Goal: Task Accomplishment & Management: Use online tool/utility

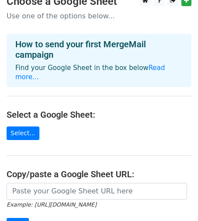
scroll to position [13, 0]
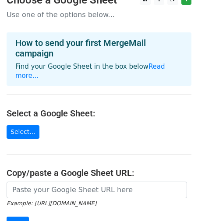
click at [49, 53] on h4 "How to send your first MergeMail campaign" at bounding box center [98, 48] width 167 height 21
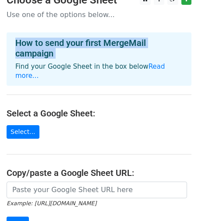
click at [49, 53] on h4 "How to send your first MergeMail campaign" at bounding box center [98, 48] width 167 height 21
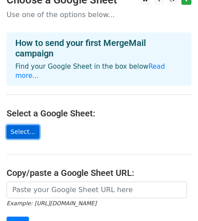
click at [23, 125] on link "Select..." at bounding box center [23, 132] width 33 height 14
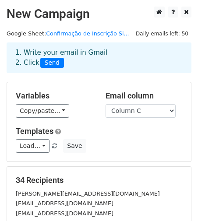
scroll to position [31, 0]
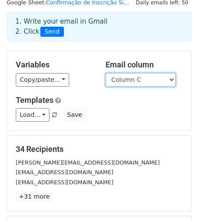
click at [170, 76] on select "Column A Column B Column C Column D" at bounding box center [141, 80] width 70 height 14
click at [106, 73] on select "Column A Column B Column C Column D" at bounding box center [141, 80] width 70 height 14
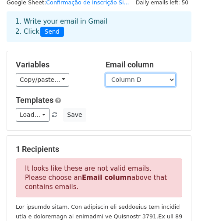
click at [172, 80] on select "Column A Column B Column C Column D" at bounding box center [141, 80] width 70 height 14
select select "Column C"
click at [106, 73] on select "Column A Column B Column C Column D" at bounding box center [141, 80] width 70 height 14
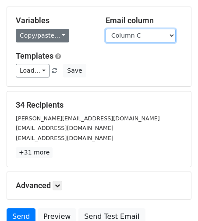
scroll to position [76, 0]
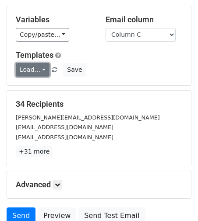
click at [42, 69] on link "Load..." at bounding box center [33, 70] width 34 height 14
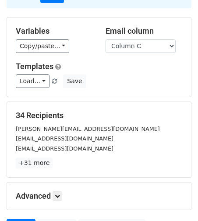
scroll to position [65, 0]
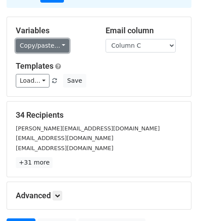
click at [62, 43] on link "Copy/paste..." at bounding box center [42, 46] width 53 height 14
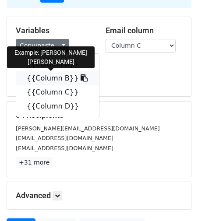
click at [52, 74] on link "{{Column B}}" at bounding box center [57, 78] width 83 height 14
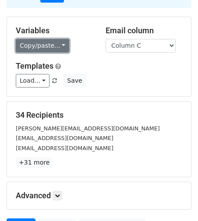
click at [53, 44] on link "Copy/paste..." at bounding box center [42, 46] width 53 height 14
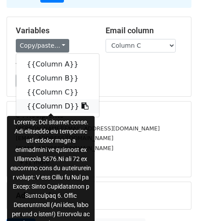
click at [50, 109] on link "{{Column D}}" at bounding box center [57, 106] width 83 height 14
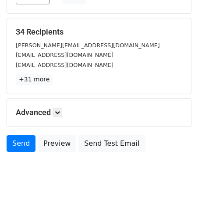
scroll to position [153, 0]
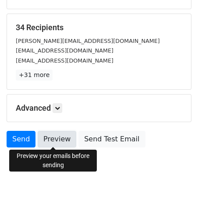
click at [51, 140] on link "Preview" at bounding box center [57, 139] width 39 height 17
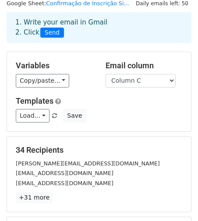
scroll to position [25, 0]
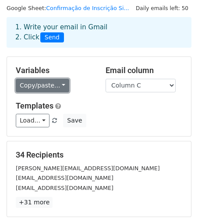
click at [58, 85] on link "Copy/paste..." at bounding box center [42, 86] width 53 height 14
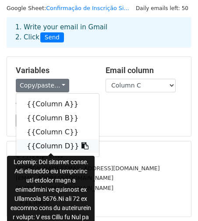
click at [49, 145] on link "{{Column D}}" at bounding box center [57, 146] width 83 height 14
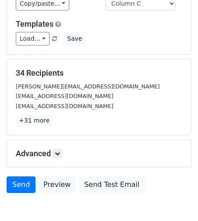
scroll to position [119, 0]
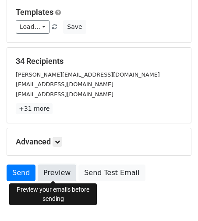
click at [50, 174] on link "Preview" at bounding box center [57, 173] width 39 height 17
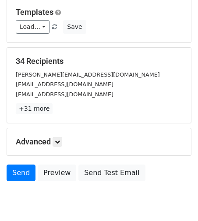
scroll to position [0, 0]
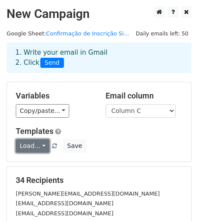
click at [41, 145] on link "Load..." at bounding box center [33, 146] width 34 height 14
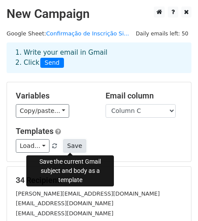
click at [71, 146] on button "Save" at bounding box center [74, 146] width 23 height 14
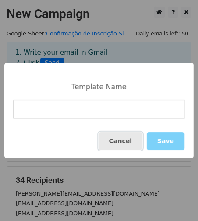
click at [129, 141] on button "Cancel" at bounding box center [121, 141] width 44 height 18
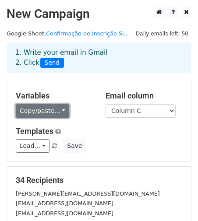
click at [59, 110] on link "Copy/paste..." at bounding box center [42, 111] width 53 height 14
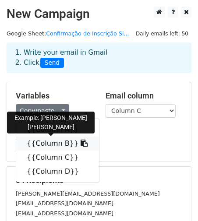
click at [60, 142] on link "{{Column B}}" at bounding box center [57, 144] width 83 height 14
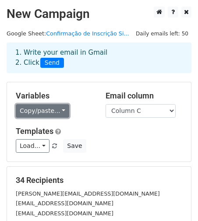
click at [46, 112] on link "Copy/paste..." at bounding box center [42, 111] width 53 height 14
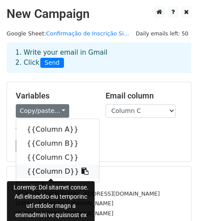
click at [53, 167] on link "{{Column D}}" at bounding box center [57, 172] width 83 height 14
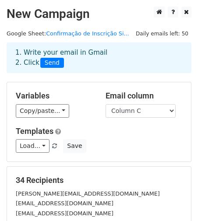
scroll to position [153, 0]
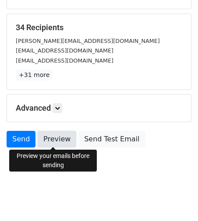
click at [50, 136] on link "Preview" at bounding box center [57, 139] width 39 height 17
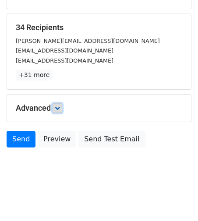
click at [60, 107] on icon at bounding box center [57, 108] width 5 height 5
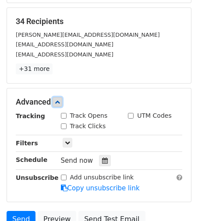
scroll to position [147, 0]
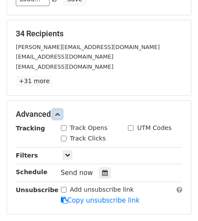
click at [58, 112] on icon at bounding box center [57, 114] width 5 height 5
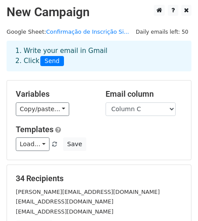
scroll to position [0, 0]
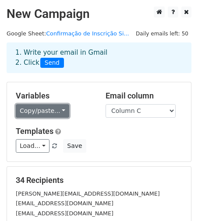
click at [39, 109] on link "Copy/paste..." at bounding box center [42, 111] width 53 height 14
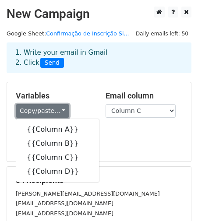
click at [39, 109] on link "Copy/paste..." at bounding box center [42, 111] width 53 height 14
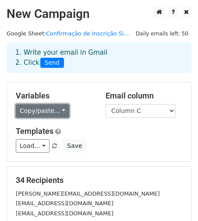
click at [50, 111] on link "Copy/paste..." at bounding box center [42, 111] width 53 height 14
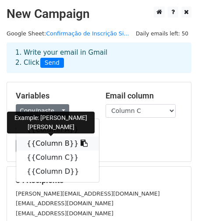
click at [61, 145] on link "{{Column B}}" at bounding box center [57, 144] width 83 height 14
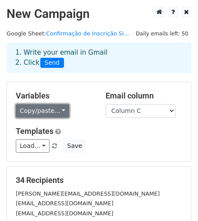
click at [56, 110] on link "Copy/paste..." at bounding box center [42, 111] width 53 height 14
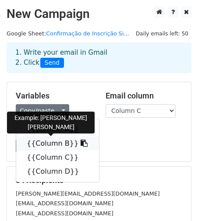
click at [61, 142] on link "{{Column B}}" at bounding box center [57, 144] width 83 height 14
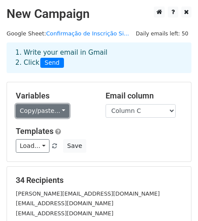
click at [45, 107] on link "Copy/paste..." at bounding box center [42, 111] width 53 height 14
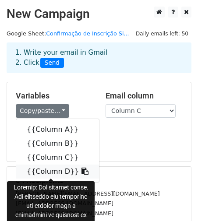
click at [81, 172] on icon at bounding box center [84, 171] width 7 height 7
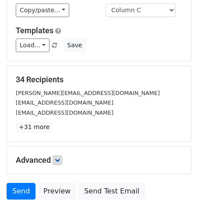
scroll to position [126, 0]
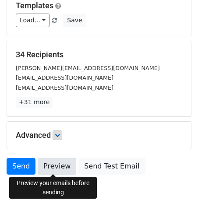
click at [57, 165] on link "Preview" at bounding box center [57, 166] width 39 height 17
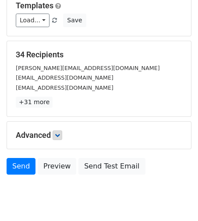
scroll to position [0, 0]
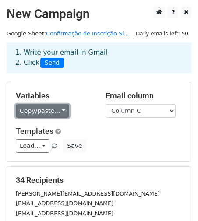
click at [37, 111] on link "Copy/paste..." at bounding box center [42, 111] width 53 height 14
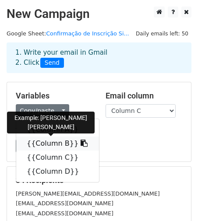
click at [46, 143] on link "{{Column B}}" at bounding box center [57, 144] width 83 height 14
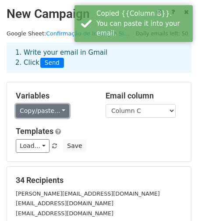
click at [50, 110] on link "Copy/paste..." at bounding box center [42, 111] width 53 height 14
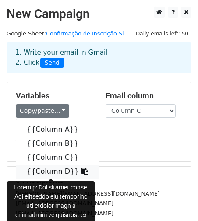
click at [55, 173] on link "{{Column D}}" at bounding box center [57, 172] width 83 height 14
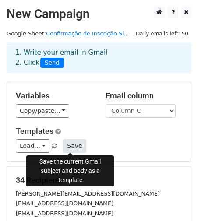
click at [65, 146] on button "Save" at bounding box center [74, 146] width 23 height 14
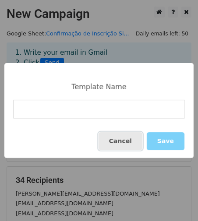
click at [128, 138] on button "Cancel" at bounding box center [121, 141] width 44 height 18
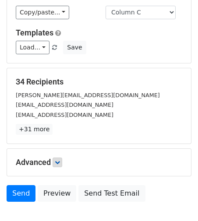
scroll to position [153, 0]
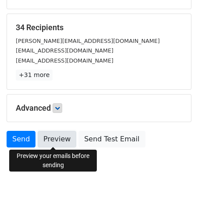
click at [48, 141] on link "Preview" at bounding box center [57, 139] width 39 height 17
click at [54, 141] on link "Preview" at bounding box center [57, 139] width 39 height 17
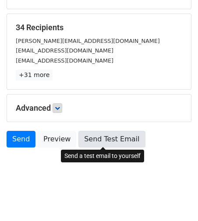
scroll to position [0, 0]
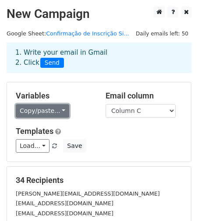
click at [54, 109] on link "Copy/paste..." at bounding box center [42, 111] width 53 height 14
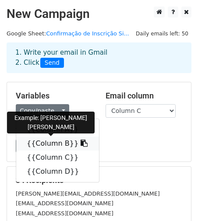
click at [58, 142] on link "{{Column B}}" at bounding box center [57, 144] width 83 height 14
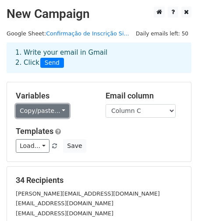
click at [56, 110] on link "Copy/paste..." at bounding box center [42, 111] width 53 height 14
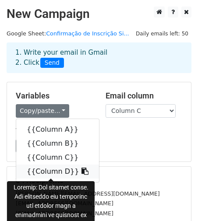
click at [53, 169] on link "{{Column D}}" at bounding box center [57, 172] width 83 height 14
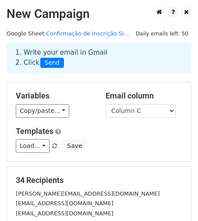
scroll to position [153, 0]
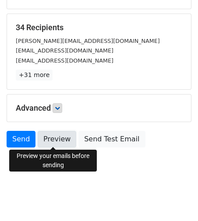
click at [53, 140] on link "Preview" at bounding box center [57, 139] width 39 height 17
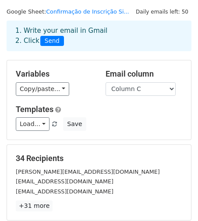
scroll to position [0, 0]
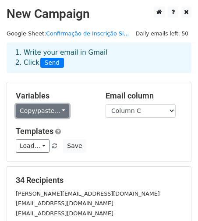
click at [48, 113] on link "Copy/paste..." at bounding box center [42, 111] width 53 height 14
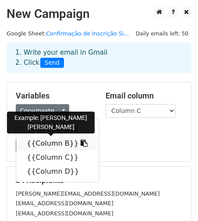
click at [55, 139] on link "{{Column B}}" at bounding box center [57, 144] width 83 height 14
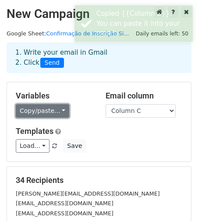
click at [47, 110] on link "Copy/paste..." at bounding box center [42, 111] width 53 height 14
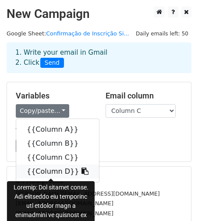
click at [64, 170] on link "{{Column D}}" at bounding box center [57, 172] width 83 height 14
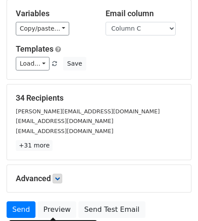
scroll to position [120, 0]
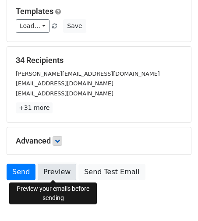
click at [50, 174] on link "Preview" at bounding box center [57, 172] width 39 height 17
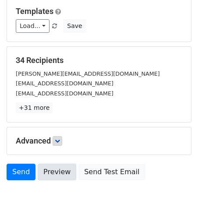
click at [38, 164] on link "Preview" at bounding box center [57, 172] width 39 height 17
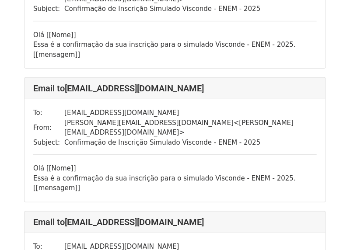
scroll to position [61, 0]
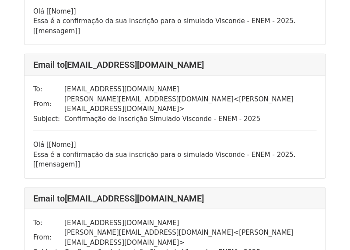
scroll to position [143, 0]
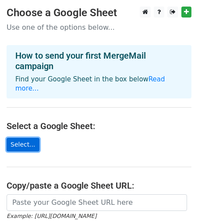
click at [25, 138] on link "Select..." at bounding box center [23, 145] width 33 height 14
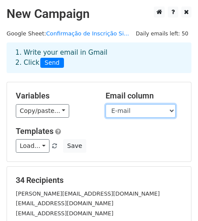
click at [152, 110] on select "Data da Inscrição Nome E-mail Mensagem" at bounding box center [141, 111] width 70 height 14
click at [106, 104] on select "Data da Inscrição Nome E-mail Mensagem" at bounding box center [141, 111] width 70 height 14
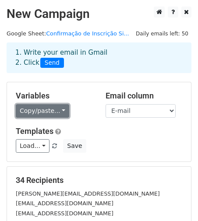
click at [55, 111] on link "Copy/paste..." at bounding box center [42, 111] width 53 height 14
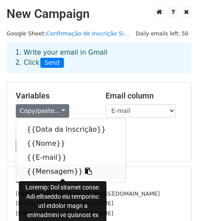
click at [65, 171] on link "{{Mensagem}}" at bounding box center [70, 172] width 109 height 14
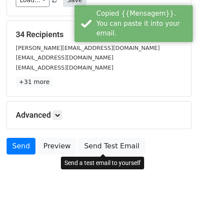
scroll to position [148, 0]
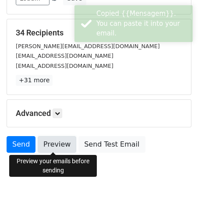
click at [56, 147] on link "Preview" at bounding box center [57, 144] width 39 height 17
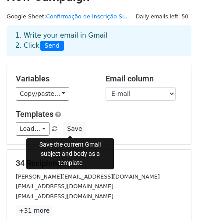
scroll to position [0, 0]
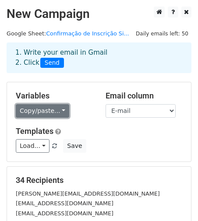
click at [42, 110] on link "Copy/paste..." at bounding box center [42, 111] width 53 height 14
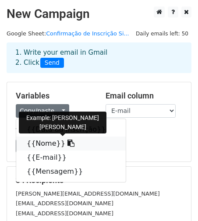
click at [45, 146] on link "{{Nome}}" at bounding box center [70, 144] width 109 height 14
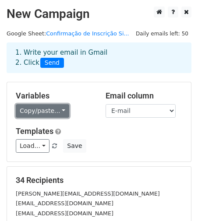
click at [51, 112] on link "Copy/paste..." at bounding box center [42, 111] width 53 height 14
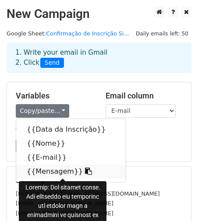
click at [63, 171] on link "{{Mensagem}}" at bounding box center [70, 172] width 109 height 14
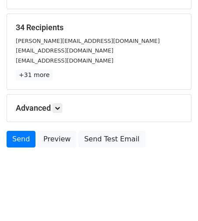
scroll to position [152, 0]
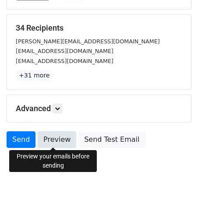
click at [52, 136] on link "Preview" at bounding box center [57, 139] width 39 height 17
click at [52, 138] on link "Preview" at bounding box center [57, 139] width 39 height 17
click at [54, 141] on link "Preview" at bounding box center [57, 139] width 39 height 17
click at [48, 138] on link "Preview" at bounding box center [57, 139] width 39 height 17
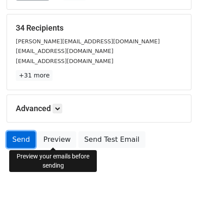
click at [18, 137] on link "Send" at bounding box center [21, 139] width 29 height 17
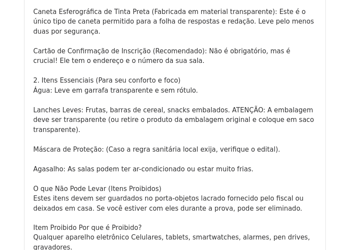
scroll to position [240, 0]
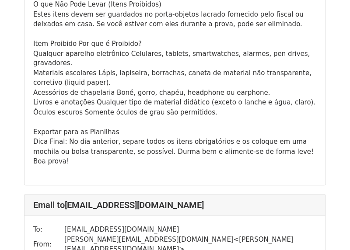
scroll to position [393, 0]
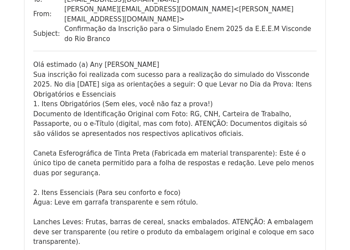
scroll to position [617, 0]
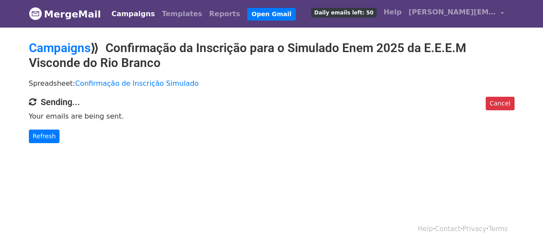
click at [91, 116] on p "Your emails are being sent." at bounding box center [272, 116] width 486 height 9
click at [82, 118] on p "Your emails are being sent." at bounding box center [272, 116] width 486 height 9
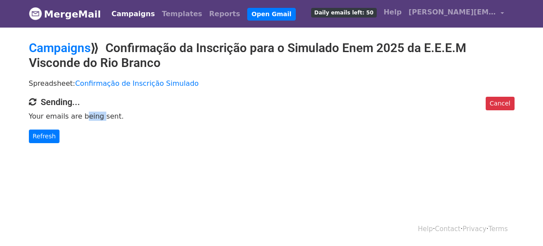
click at [82, 118] on p "Your emails are being sent." at bounding box center [272, 116] width 486 height 9
